Goal: Task Accomplishment & Management: Complete application form

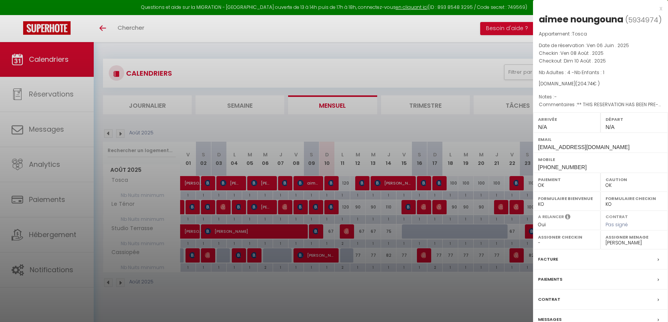
select select "0"
select select "1262"
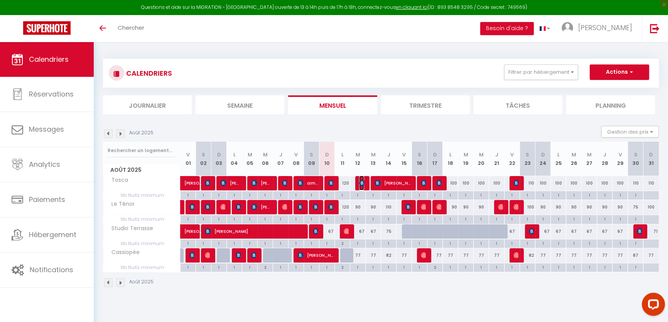
click at [359, 178] on span "Oliver Preuss" at bounding box center [361, 182] width 5 height 15
select select "OK"
select select "0"
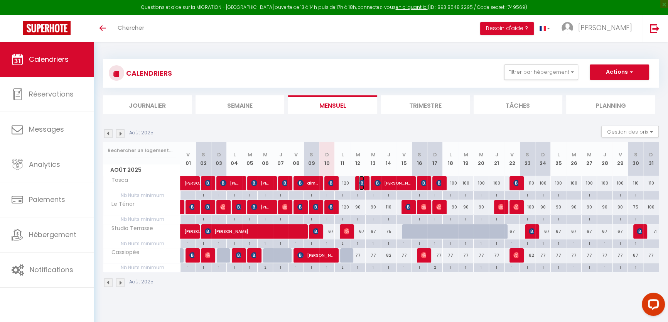
select select "1"
select select
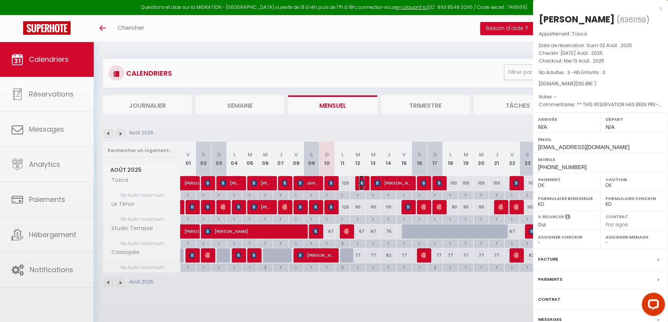
select select "1262"
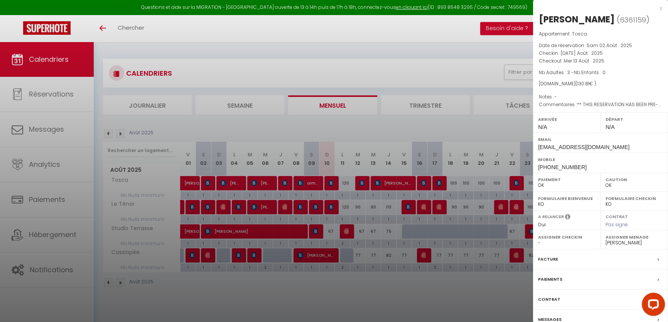
click at [339, 35] on div at bounding box center [334, 161] width 668 height 322
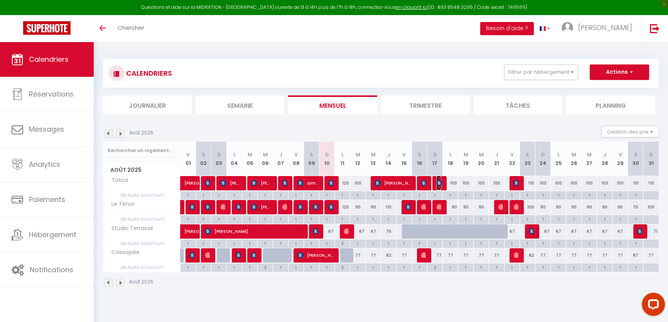
click at [436, 180] on img at bounding box center [439, 183] width 6 height 6
select select "OK"
select select "0"
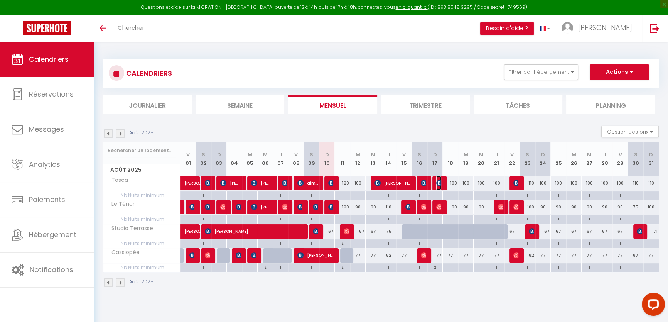
select select "1"
select select
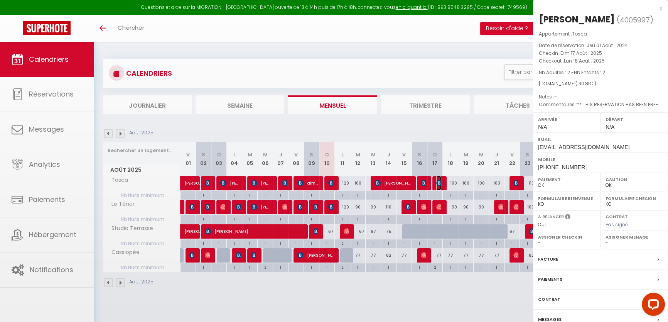
select select "1262"
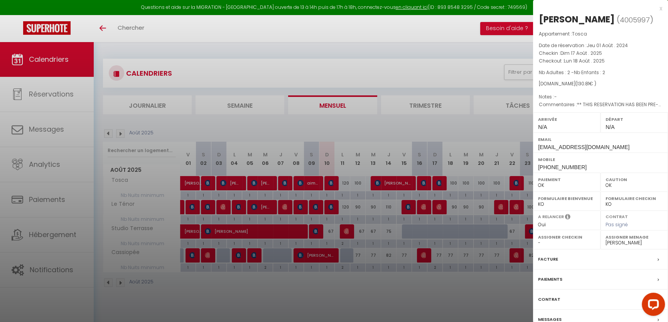
click at [436, 180] on div at bounding box center [334, 161] width 668 height 322
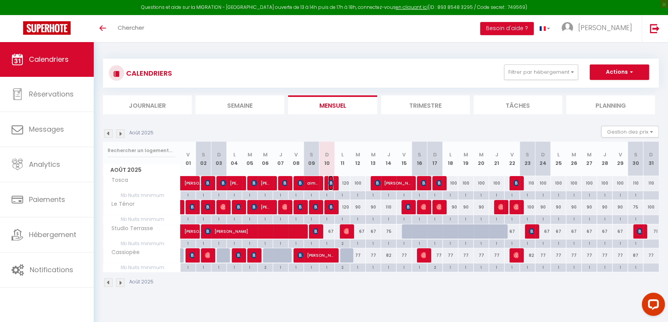
click at [330, 180] on img at bounding box center [331, 183] width 6 height 6
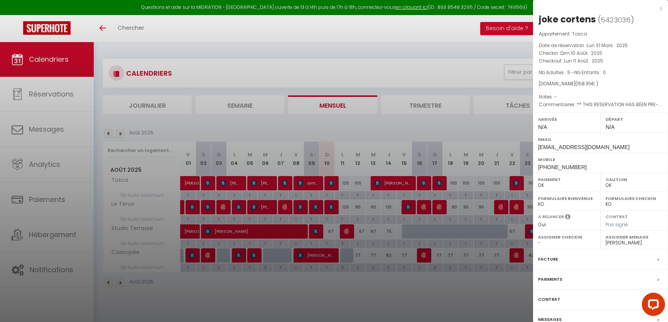
click at [551, 316] on label "Messages" at bounding box center [550, 319] width 24 height 8
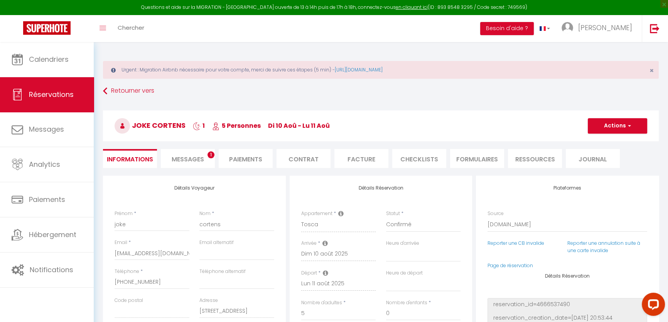
select select
checkbox input "false"
type textarea "** THIS RESERVATION HAS BEEN PRE-PAID ** BOOKING NOTE : Payment charge is EUR 2…"
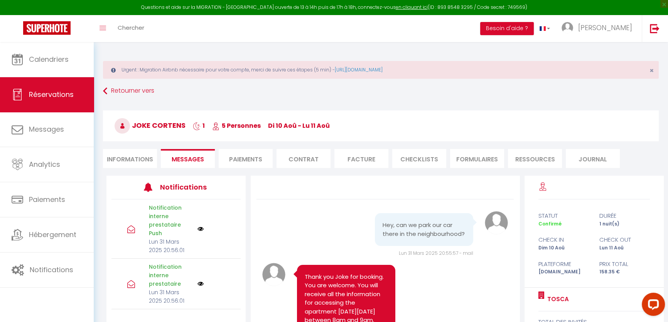
click at [185, 155] on span "Messages" at bounding box center [188, 159] width 32 height 9
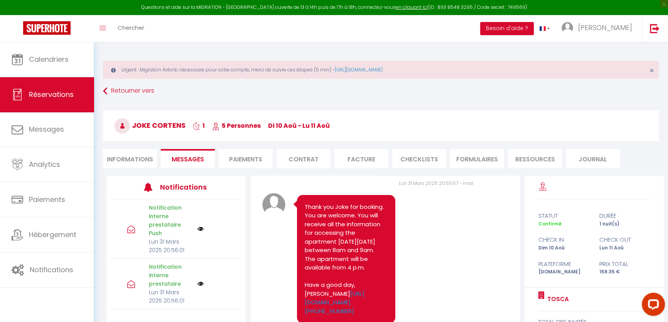
scroll to position [210, 0]
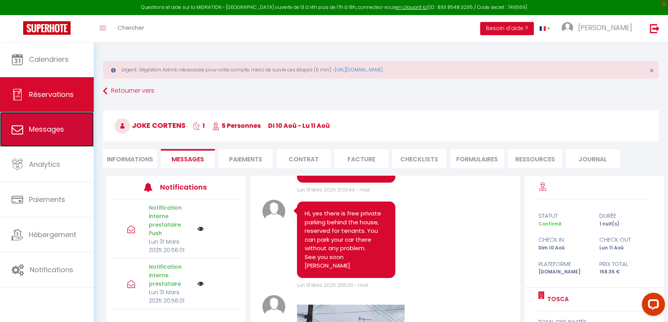
click at [40, 121] on link "Messages" at bounding box center [47, 129] width 94 height 35
select select "message"
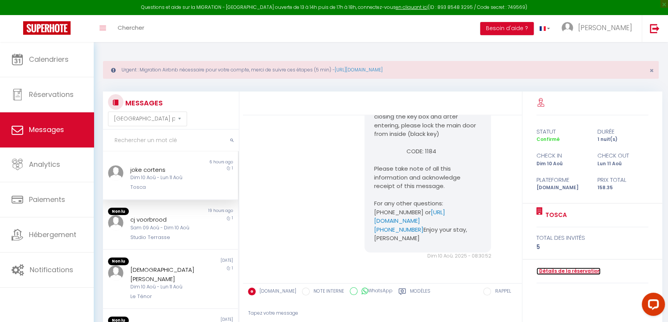
click at [560, 270] on link "Détails de la réservation" at bounding box center [568, 270] width 64 height 7
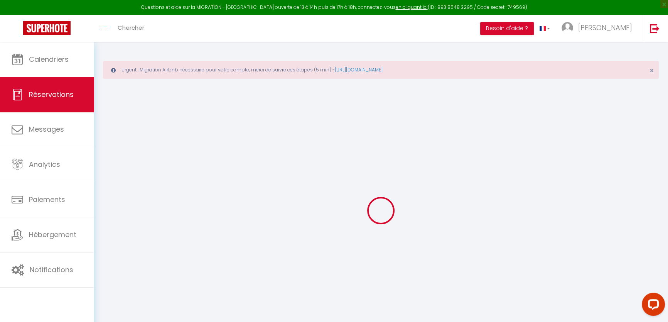
type input "joke"
type input "cortens"
type input "[EMAIL_ADDRESS][DOMAIN_NAME]"
type input "[PHONE_NUMBER]"
type input "[STREET_ADDRESS]"
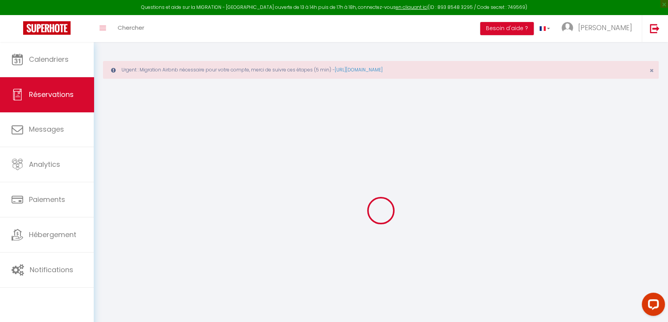
type input "borgerhout"
select select "BE"
type input "25.75"
type input "2.22"
select select "6269"
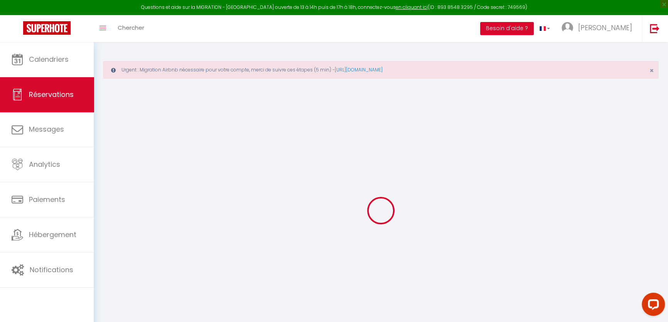
select select "1"
select select
type input "5"
select select "12"
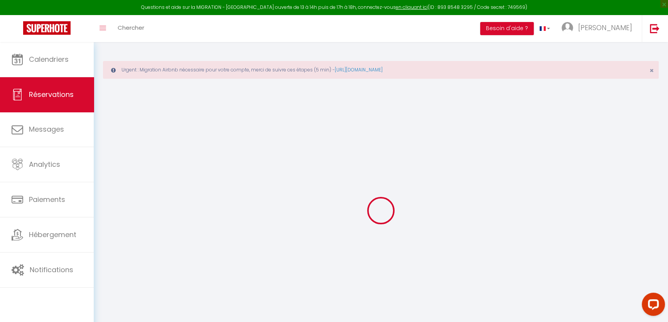
select select "15"
type input "151.47"
checkbox input "false"
type input "0"
select select "2"
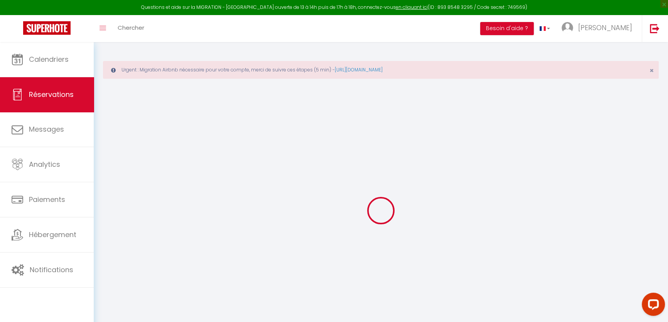
type input "0"
select select
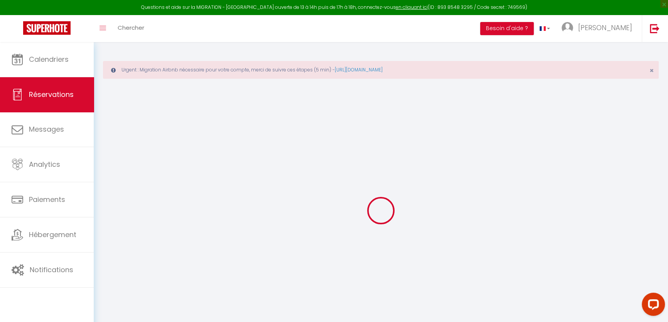
checkbox input "false"
select select
checkbox input "false"
select select
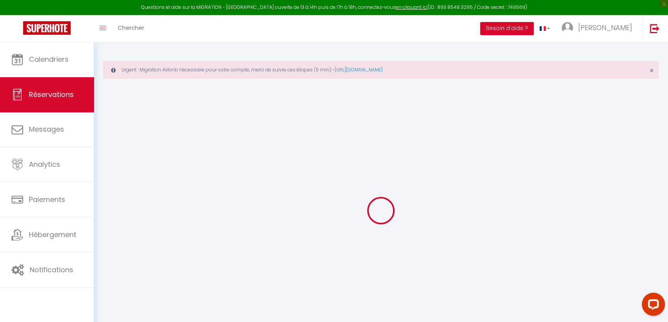
select select
checkbox input "false"
type textarea "** THIS RESERVATION HAS BEEN PRE-PAID ** BOOKING NOTE : Payment charge is EUR 2…"
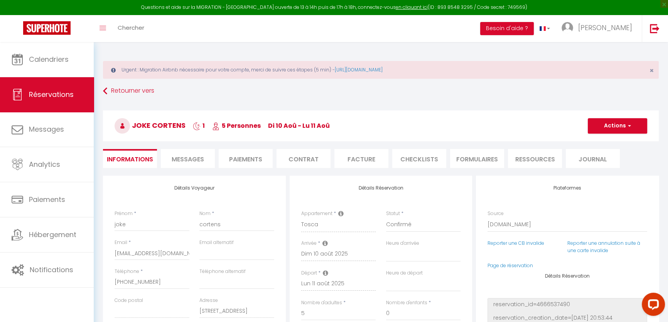
type input "6.88"
select select
checkbox input "false"
select select
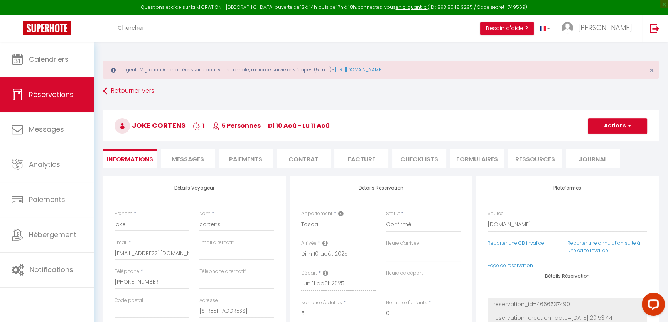
select select
click at [202, 155] on span "Messages" at bounding box center [188, 159] width 32 height 9
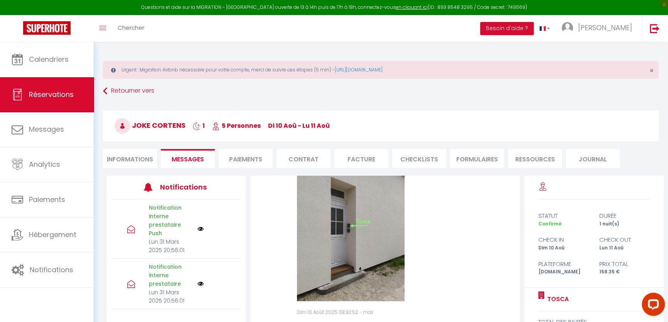
scroll to position [89, 0]
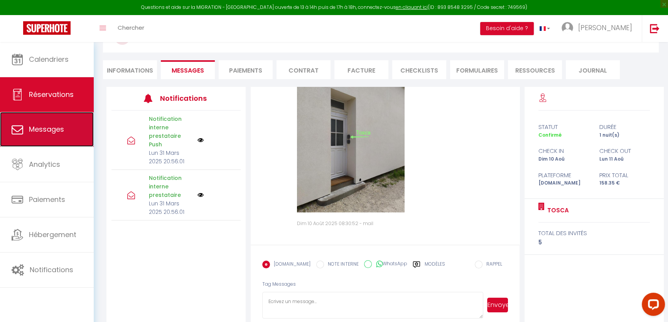
click at [50, 124] on span "Messages" at bounding box center [46, 129] width 35 height 10
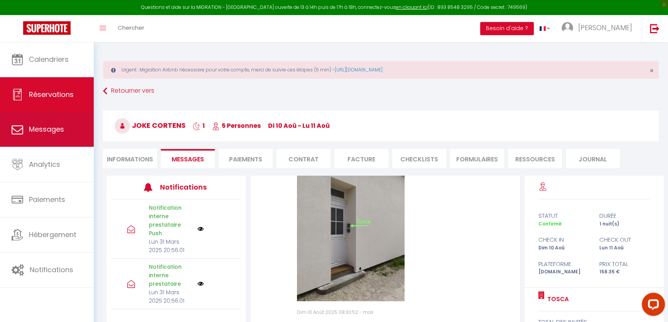
select select "message"
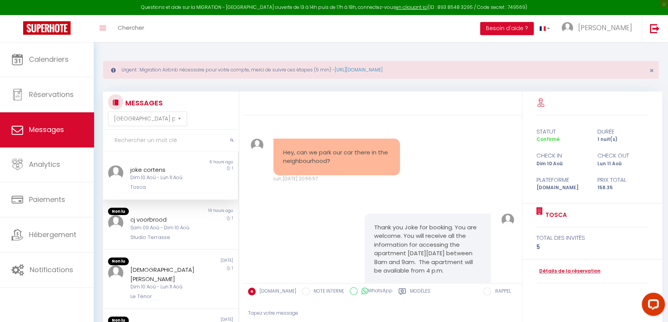
scroll to position [451, 0]
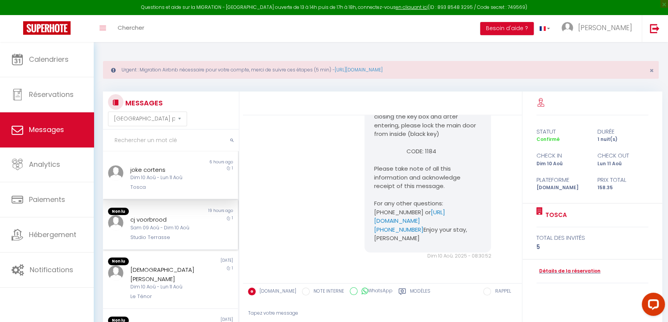
click at [139, 228] on div "Sam 09 Aoû - Dim 10 Aoû" at bounding box center [164, 227] width 69 height 7
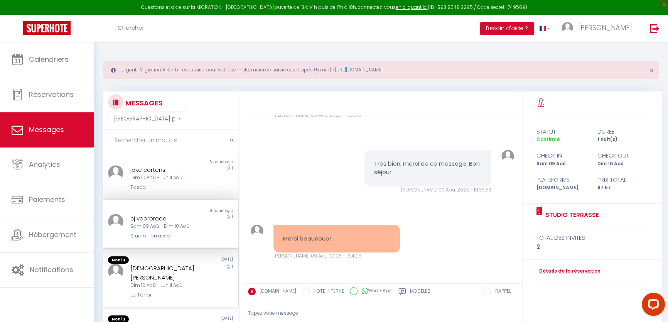
click at [143, 262] on div "Non lu" at bounding box center [136, 260] width 67 height 8
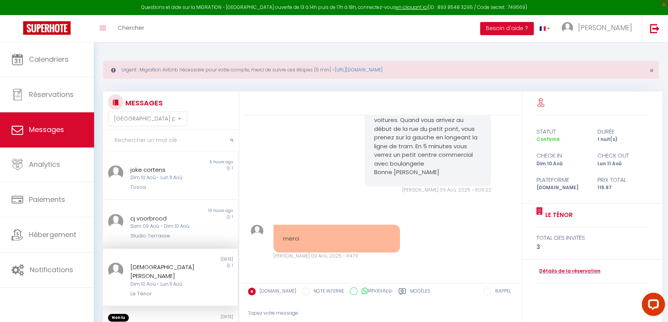
scroll to position [70, 0]
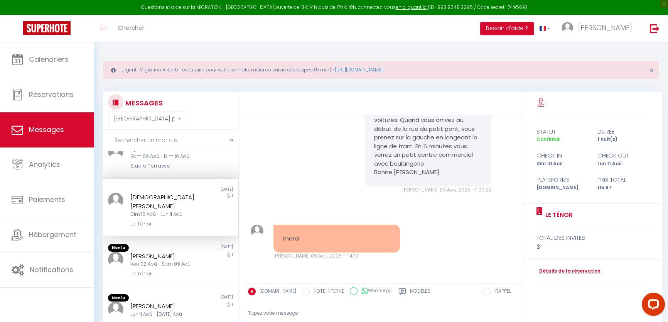
click at [178, 270] on div "Le Ténor" at bounding box center [164, 274] width 69 height 8
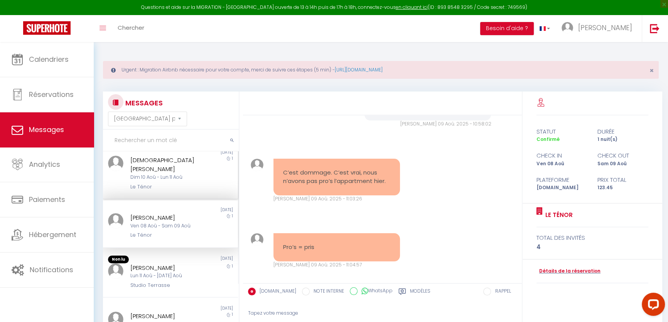
scroll to position [140, 0]
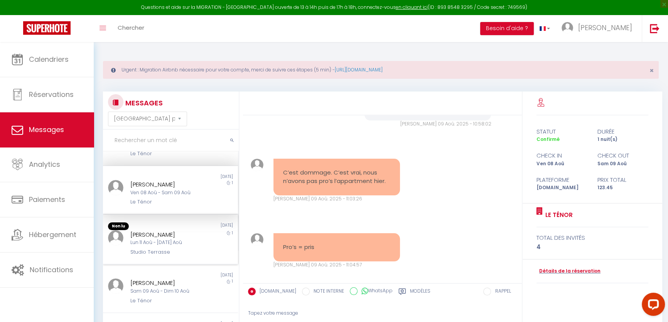
click at [159, 230] on div "[PERSON_NAME]" at bounding box center [164, 234] width 69 height 9
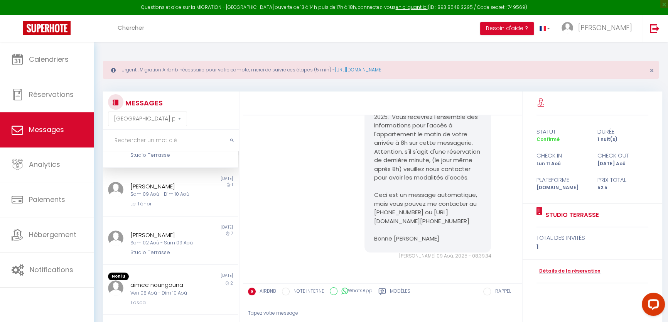
scroll to position [274, 0]
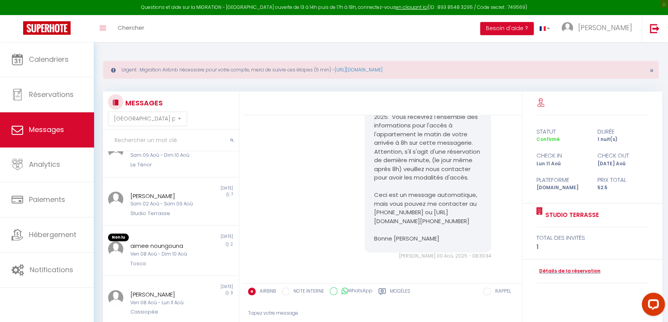
click at [175, 250] on div "Ven 08 Aoû - Dim 10 Aoû" at bounding box center [164, 253] width 69 height 7
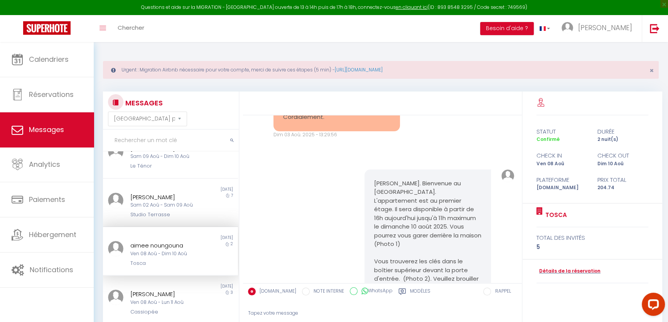
scroll to position [647, 0]
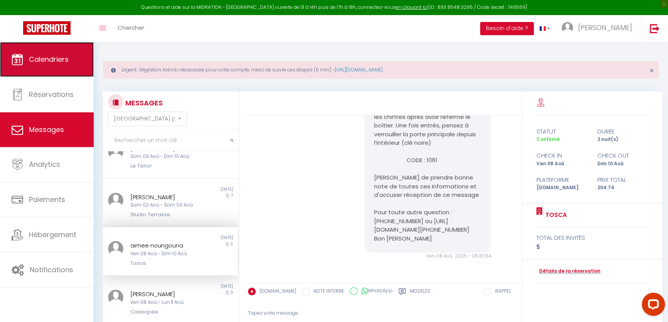
click at [67, 49] on link "Calendriers" at bounding box center [47, 59] width 94 height 35
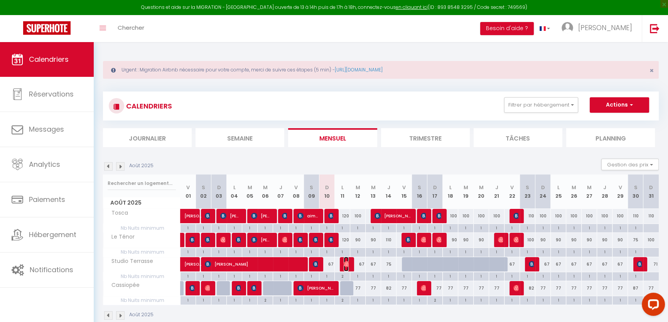
click at [347, 261] on img at bounding box center [347, 264] width 6 height 6
select select "OK"
select select "0"
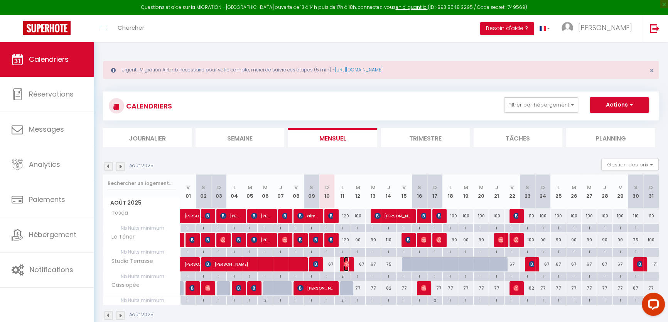
select select "1"
select select
select select "1262"
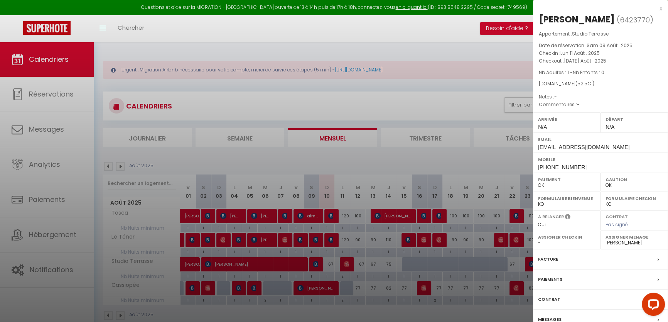
drag, startPoint x: 574, startPoint y: 57, endPoint x: 576, endPoint y: 53, distance: 4.5
click at [575, 56] on div "Appartement : Studio Terrasse Date de réservation : [PERSON_NAME] 09 Août . 202…" at bounding box center [600, 69] width 135 height 79
drag, startPoint x: 594, startPoint y: 22, endPoint x: 539, endPoint y: 22, distance: 54.8
click at [539, 22] on h2 "[PERSON_NAME] ( 6423770 )" at bounding box center [600, 19] width 123 height 13
copy div "[PERSON_NAME]"
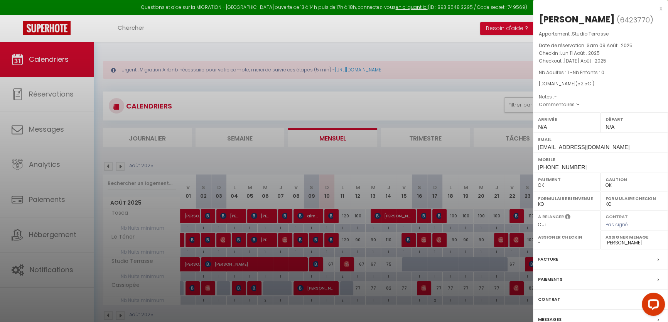
click at [490, 104] on div at bounding box center [334, 161] width 668 height 322
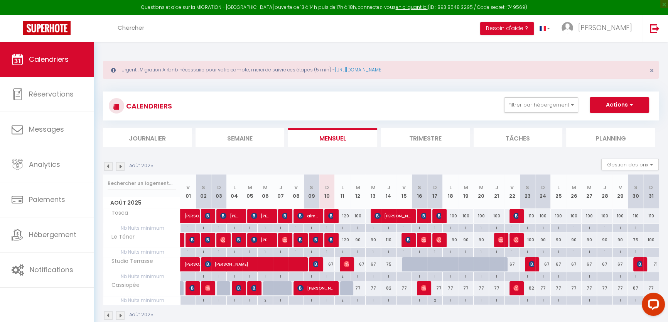
click at [664, 250] on div "Urgent : Migration Airbnb nécessaire pour votre compte, merci de suivre ces éta…" at bounding box center [381, 189] width 574 height 295
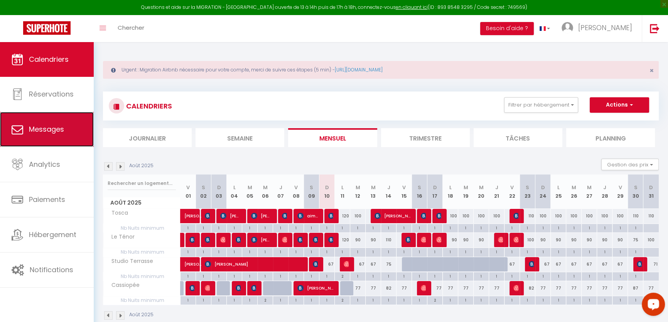
click at [42, 127] on span "Messages" at bounding box center [46, 129] width 35 height 10
select select "message"
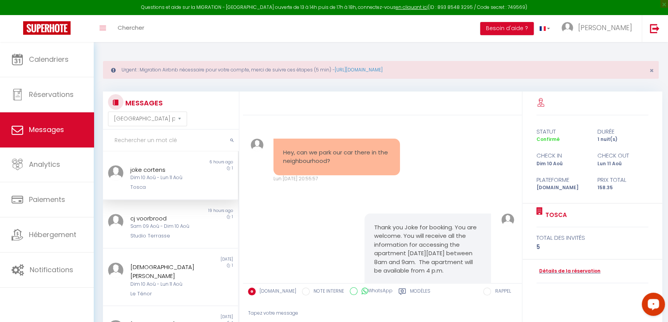
scroll to position [451, 0]
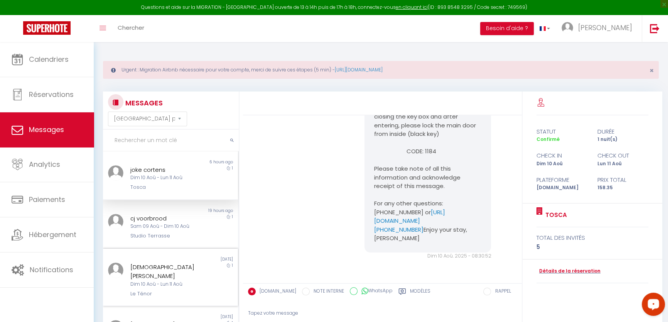
click at [149, 280] on div "Dim 10 Aoû - Lun 11 Aoû" at bounding box center [164, 283] width 69 height 7
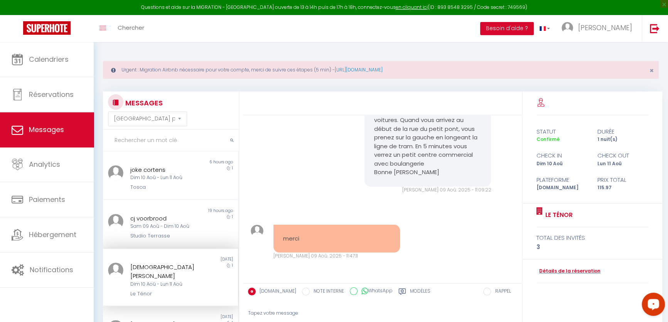
scroll to position [1643, 0]
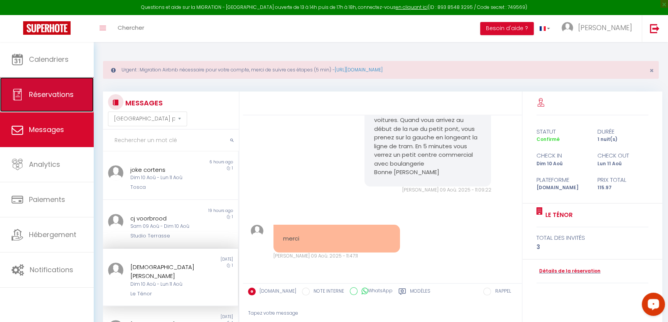
click at [74, 98] on link "Réservations" at bounding box center [47, 94] width 94 height 35
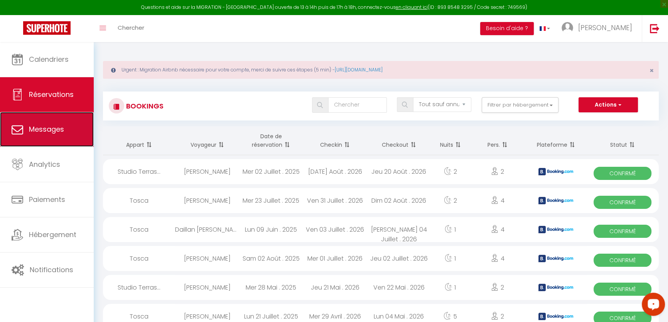
click at [53, 121] on link "Messages" at bounding box center [47, 129] width 94 height 35
select select "message"
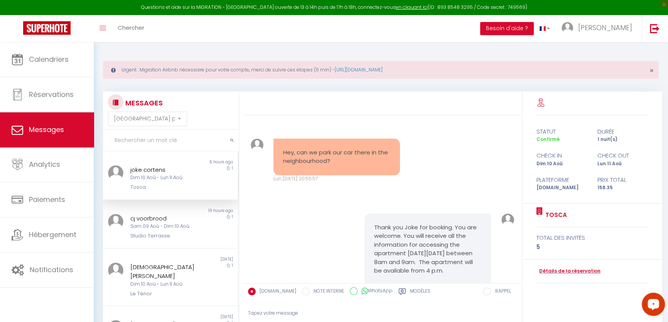
scroll to position [451, 0]
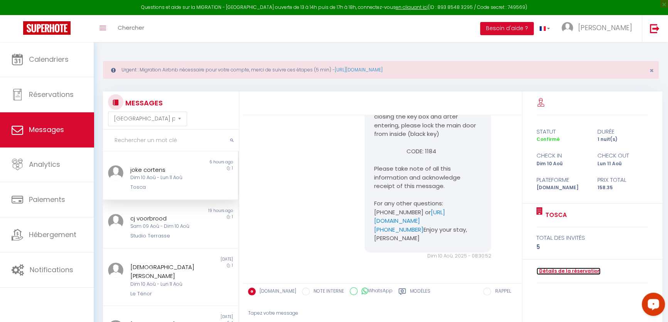
click at [570, 270] on link "Détails de la réservation" at bounding box center [568, 270] width 64 height 7
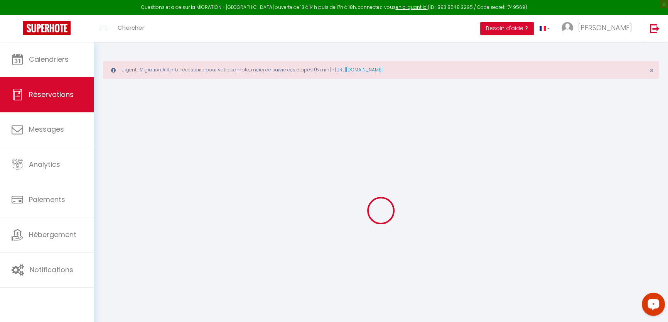
click at [435, 259] on div at bounding box center [381, 210] width 556 height 252
type input "joke"
type input "cortens"
type input "[EMAIL_ADDRESS][DOMAIN_NAME]"
type input "[PHONE_NUMBER]"
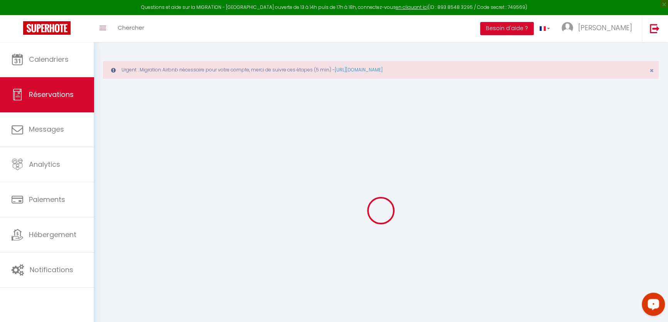
type input "[STREET_ADDRESS]"
type input "borgerhout"
select select "BE"
type input "25.75"
type input "2.22"
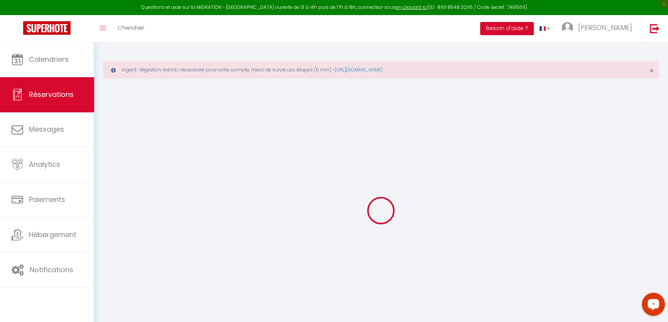
select select "6269"
select select "1"
select select
type input "5"
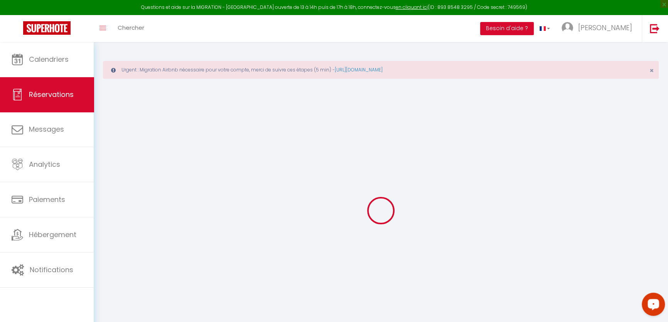
select select "12"
select select "15"
type input "151.47"
checkbox input "false"
type input "0"
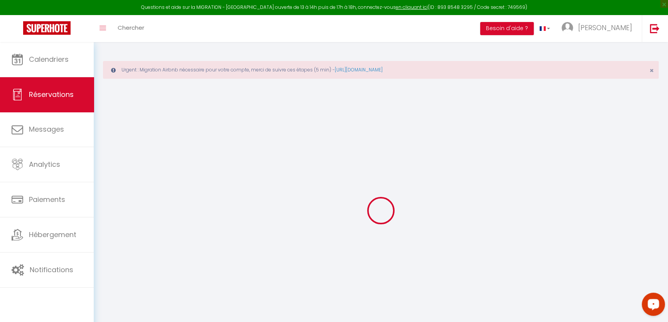
select select "2"
type input "0"
select select
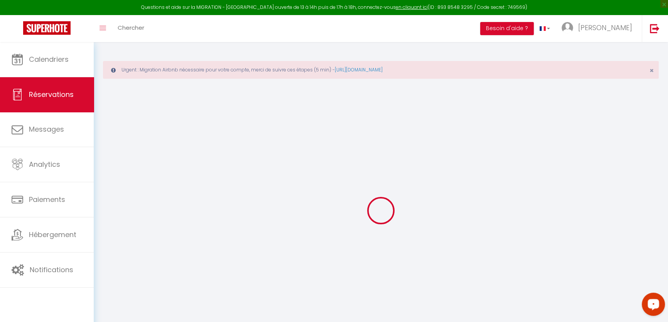
select select
checkbox input "false"
select select
checkbox input "false"
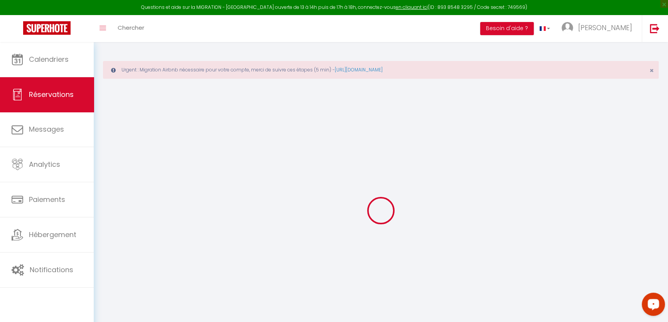
select select
checkbox input "false"
type textarea "** THIS RESERVATION HAS BEEN PRE-PAID ** BOOKING NOTE : Payment charge is EUR 2…"
type input "6.88"
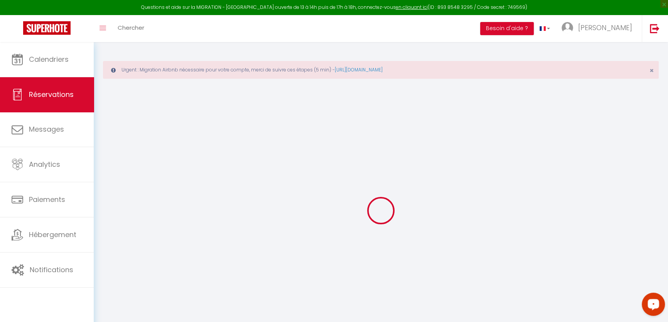
select select
checkbox input "false"
select select
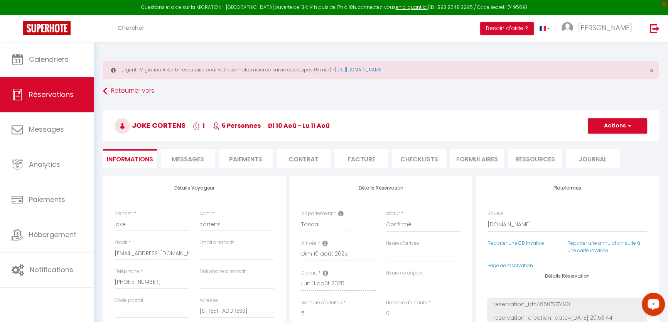
click at [196, 162] on span "Messages" at bounding box center [188, 159] width 32 height 9
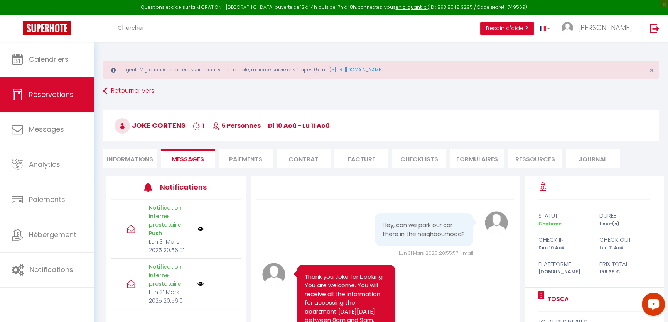
scroll to position [70, 0]
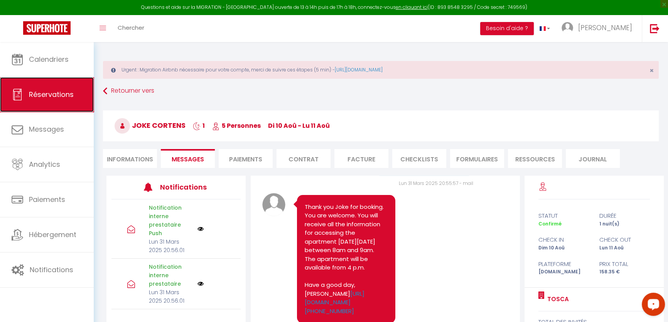
click at [31, 94] on span "Réservations" at bounding box center [51, 94] width 45 height 10
select select "not_cancelled"
